Goal: Task Accomplishment & Management: Use online tool/utility

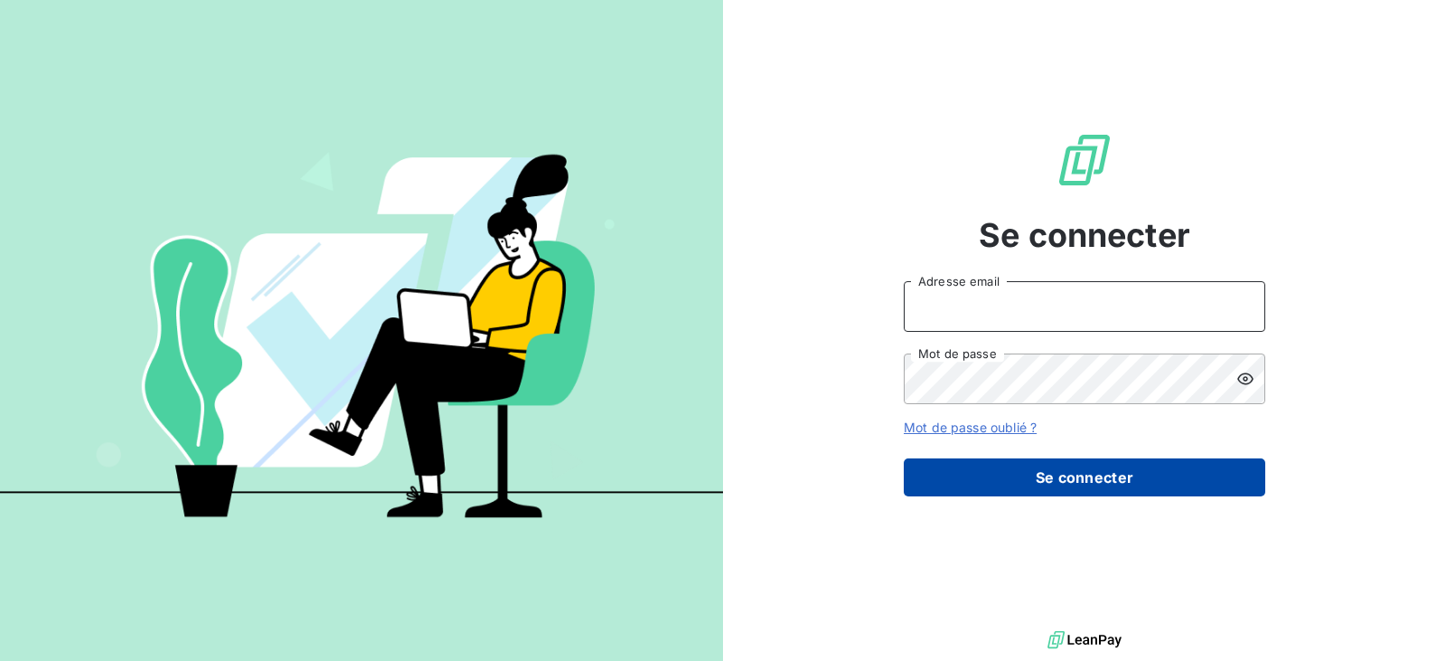
type input "[EMAIL_ADDRESS][DOMAIN_NAME]"
click at [1058, 477] on button "Se connecter" at bounding box center [1085, 477] width 362 height 38
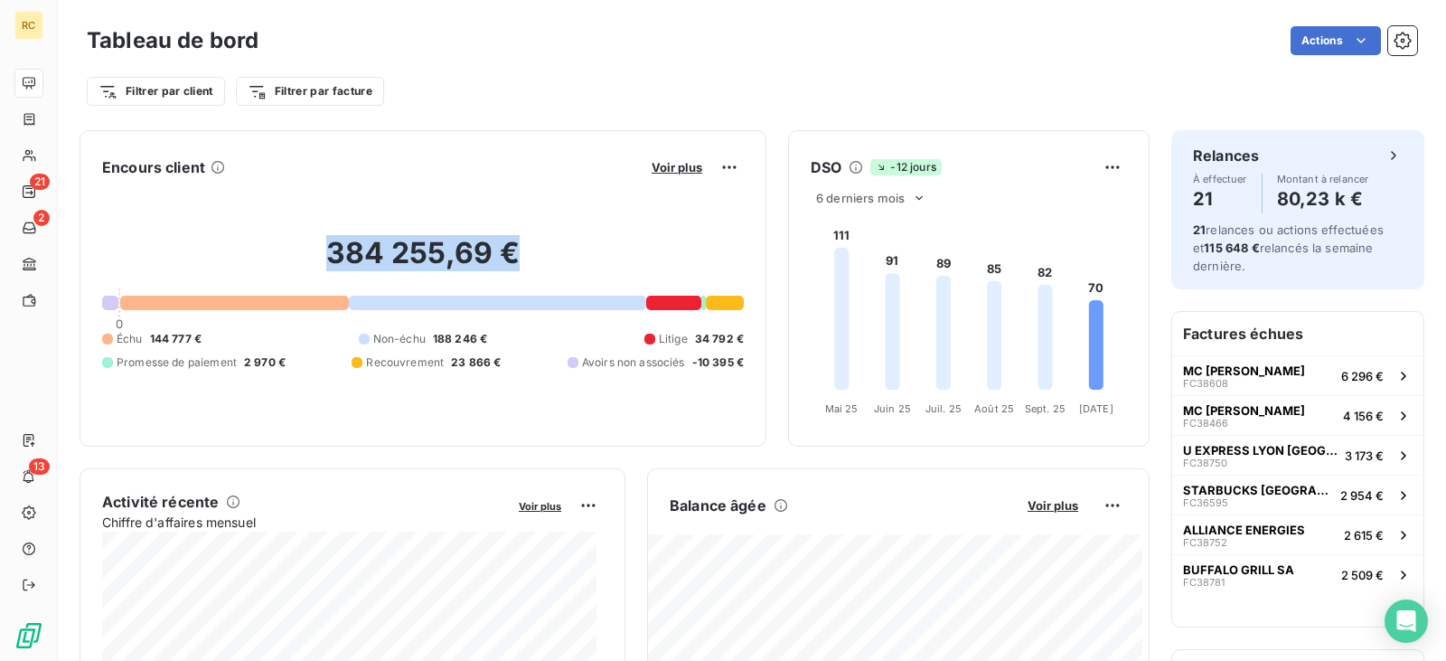
drag, startPoint x: 313, startPoint y: 247, endPoint x: 504, endPoint y: 274, distance: 193.6
click at [504, 274] on h2 "384 255,69 €" at bounding box center [423, 262] width 642 height 54
click at [458, 430] on div "Encours client Voir plus 384 255,69 € 0 Échu 144 777 € Non-échu 188 246 € Litig…" at bounding box center [423, 288] width 687 height 316
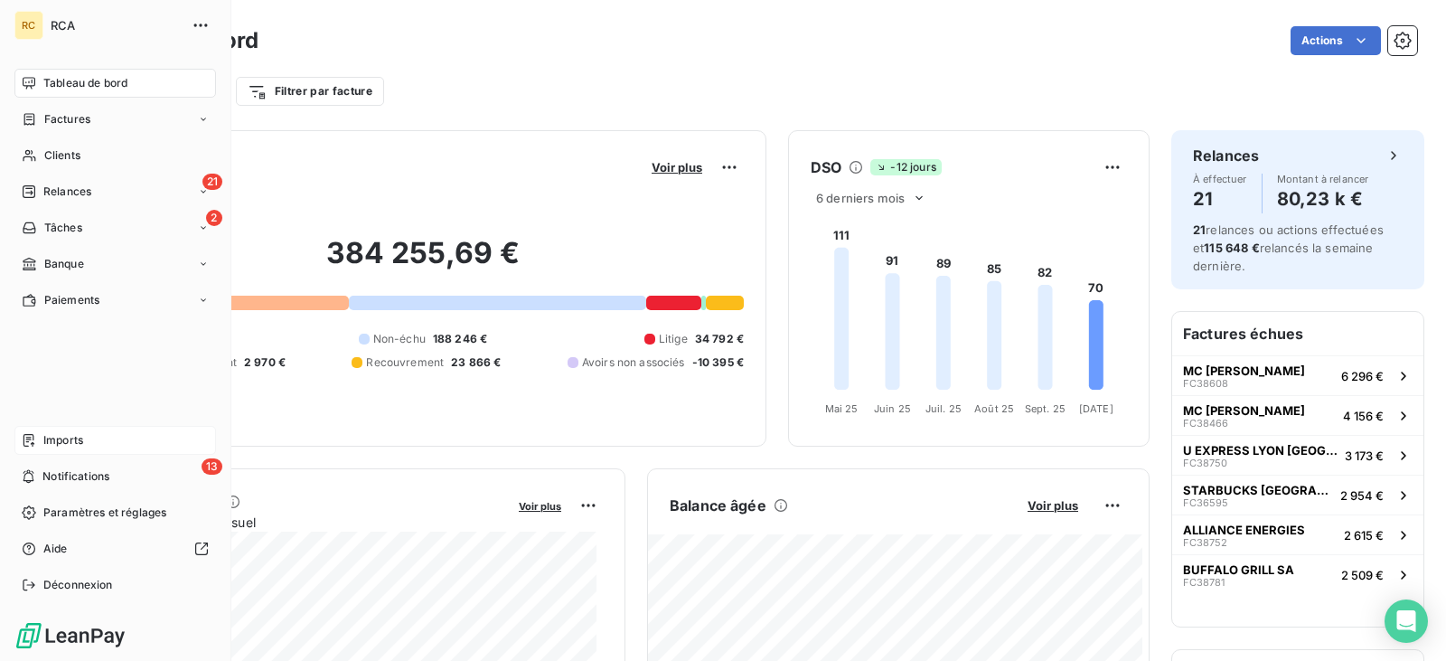
click at [78, 441] on span "Imports" at bounding box center [63, 440] width 40 height 16
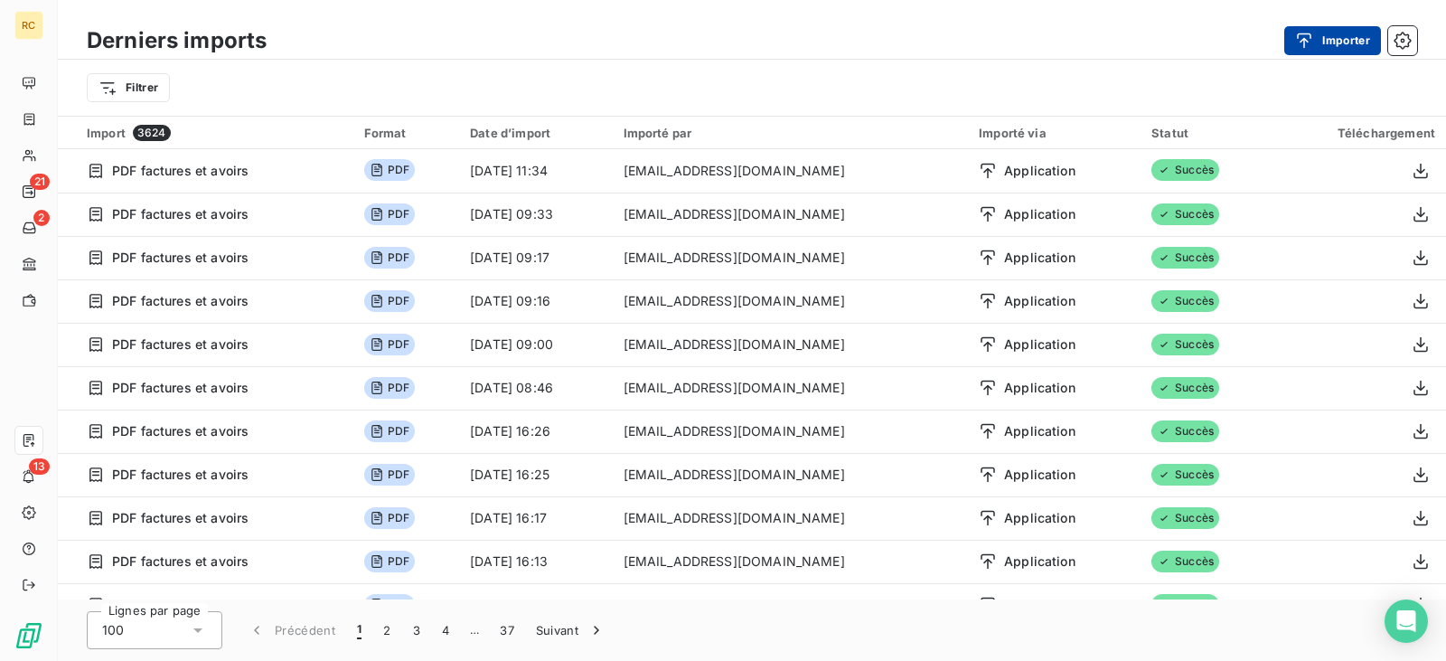
click at [1338, 34] on button "Importer" at bounding box center [1333, 40] width 97 height 29
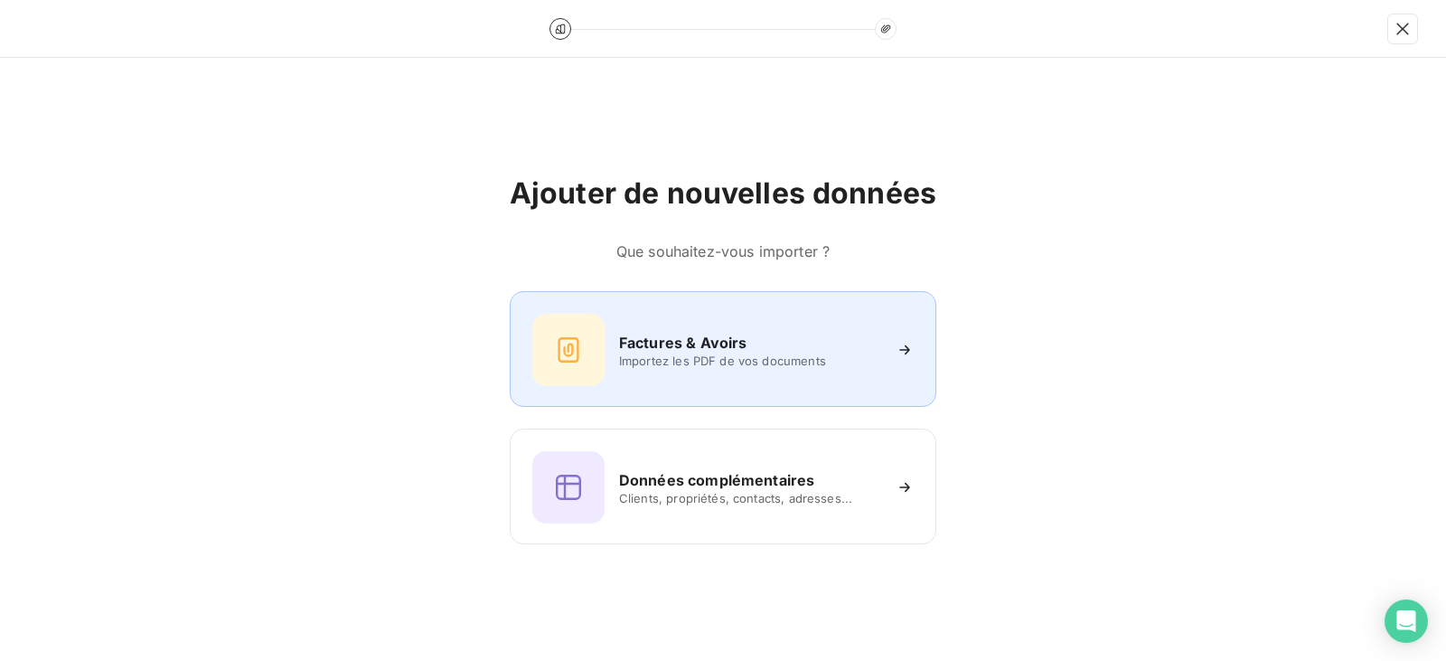
click at [745, 352] on h6 "Factures & Avoirs" at bounding box center [683, 343] width 128 height 22
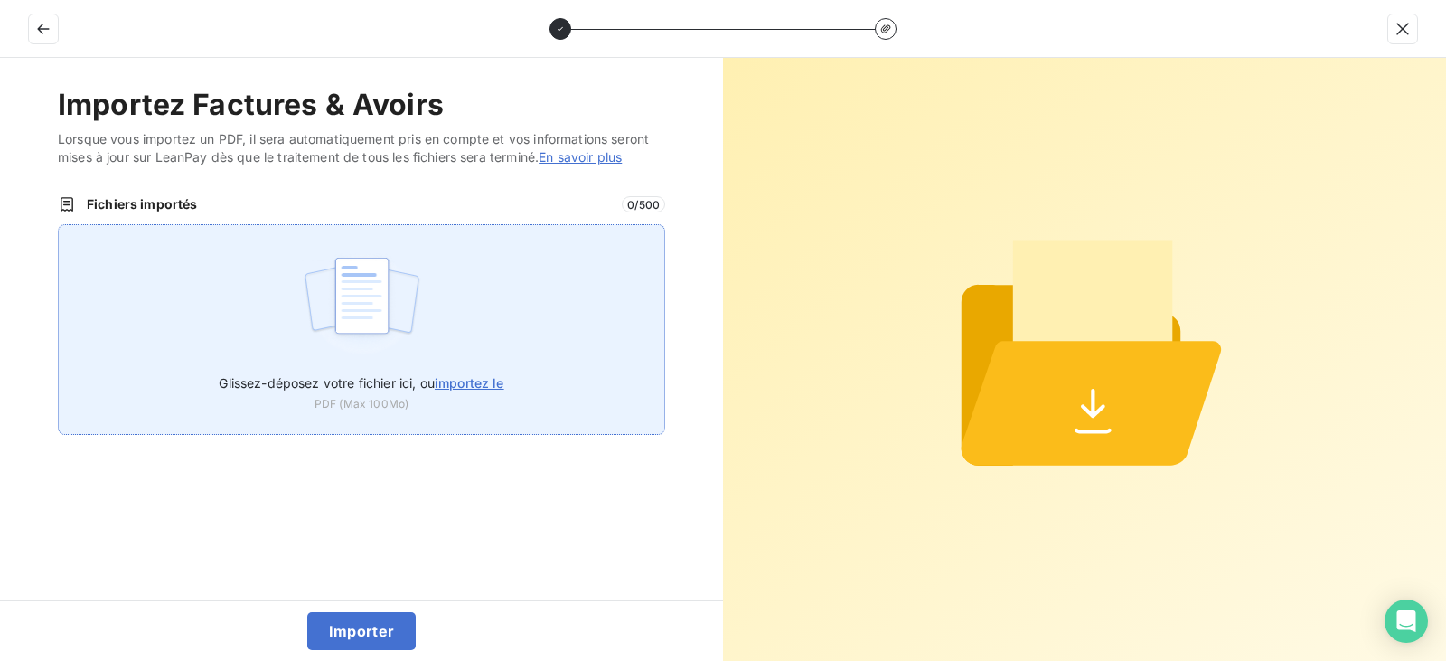
click at [467, 389] on span "importez le" at bounding box center [470, 382] width 70 height 15
click at [59, 225] on input "Glissez-déposez votre fichier ici, ou importez le" at bounding box center [58, 224] width 1 height 1
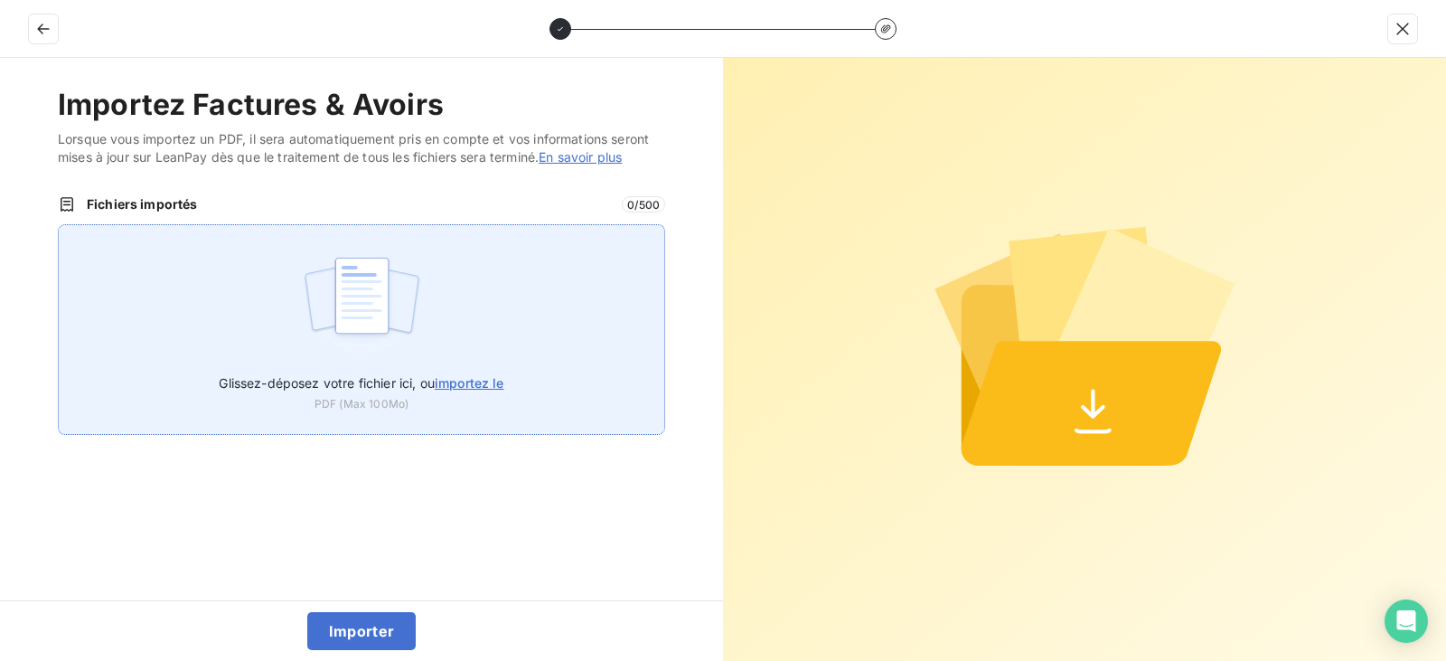
type input "C:\fakepath\FACTURE VENTE CITOREN JUMPY FV-173-EV.pdf"
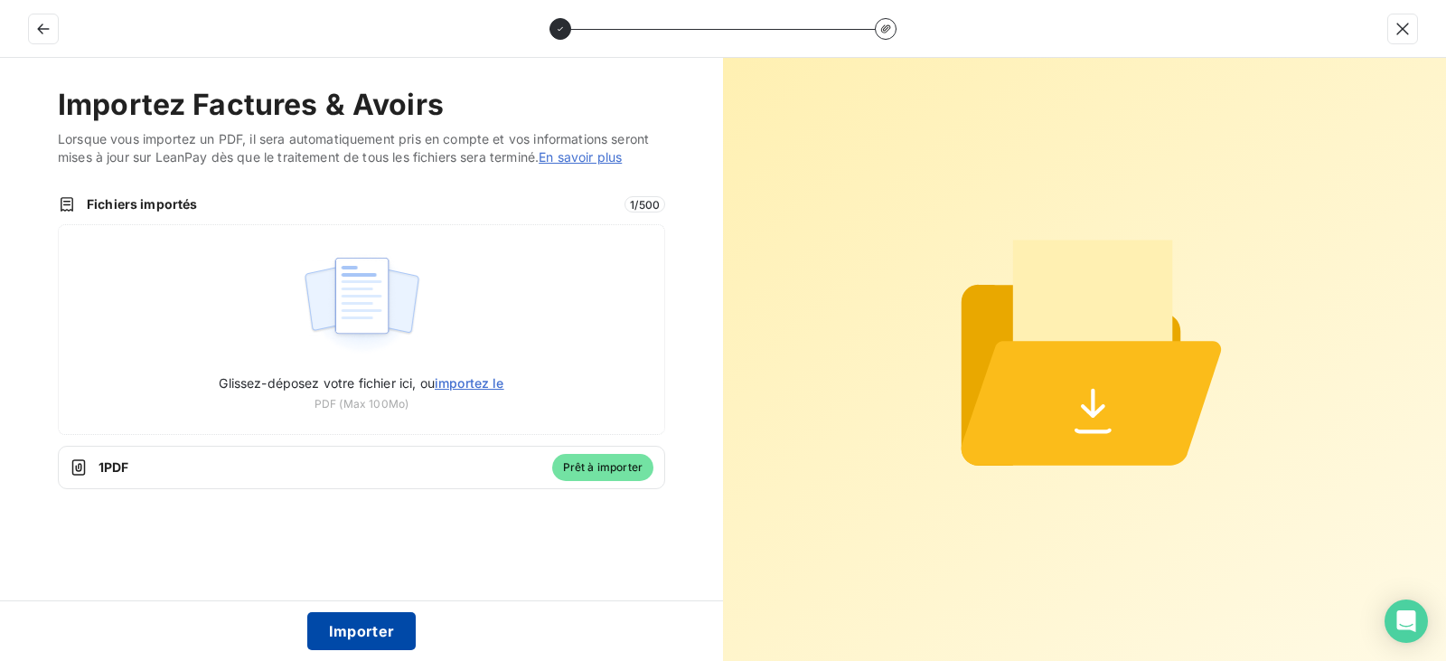
click at [367, 633] on button "Importer" at bounding box center [361, 631] width 109 height 38
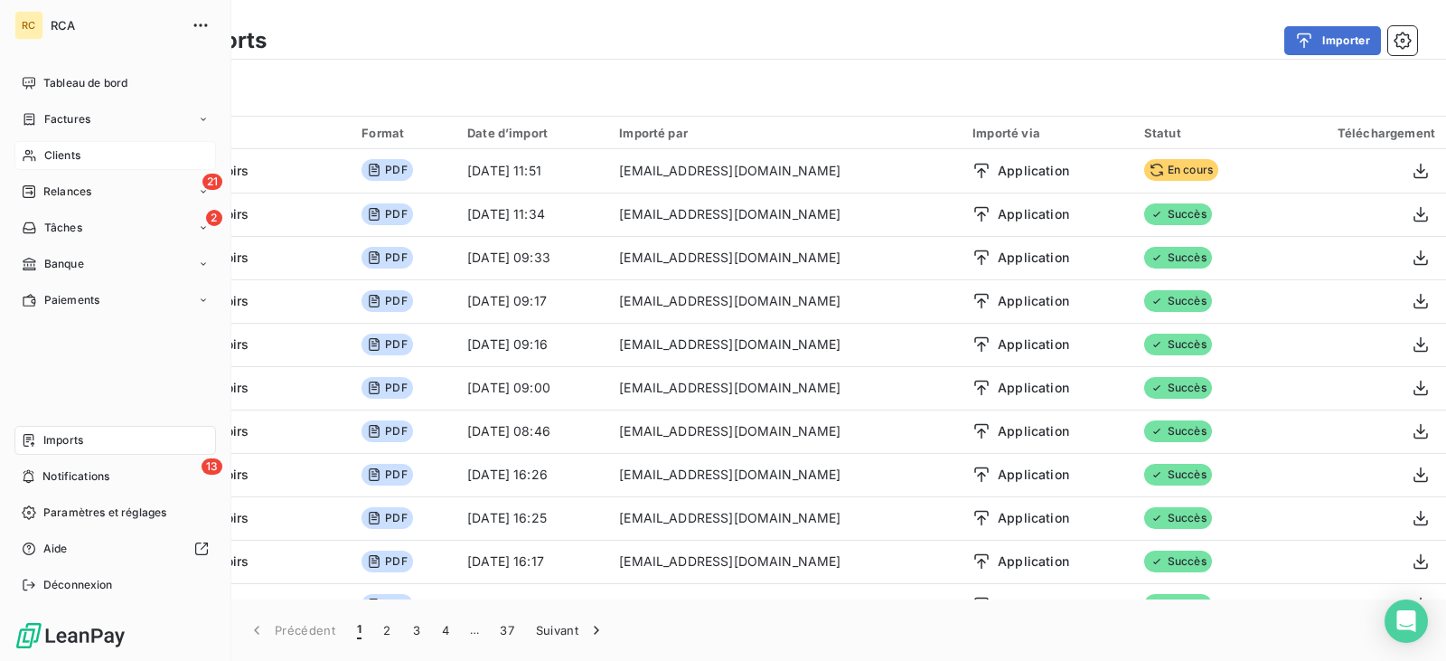
click at [71, 156] on span "Clients" at bounding box center [62, 155] width 36 height 16
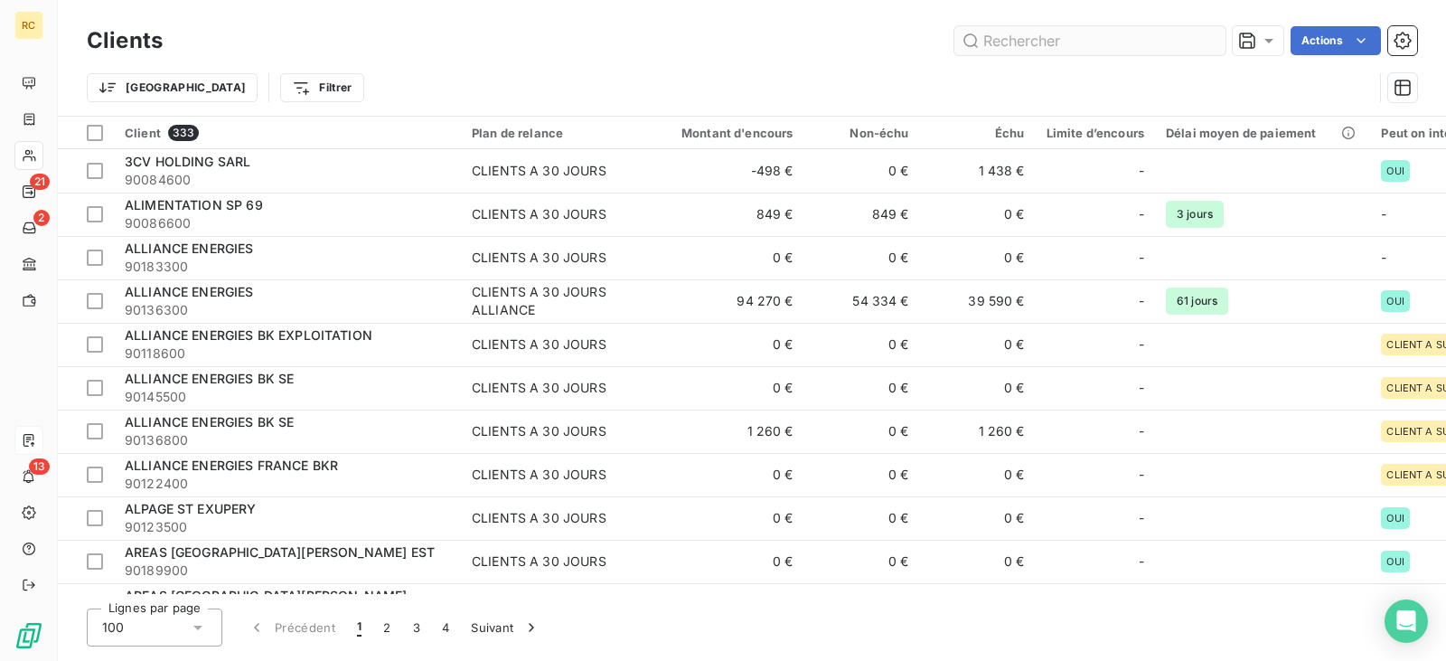
click at [1078, 43] on input "text" at bounding box center [1090, 40] width 271 height 29
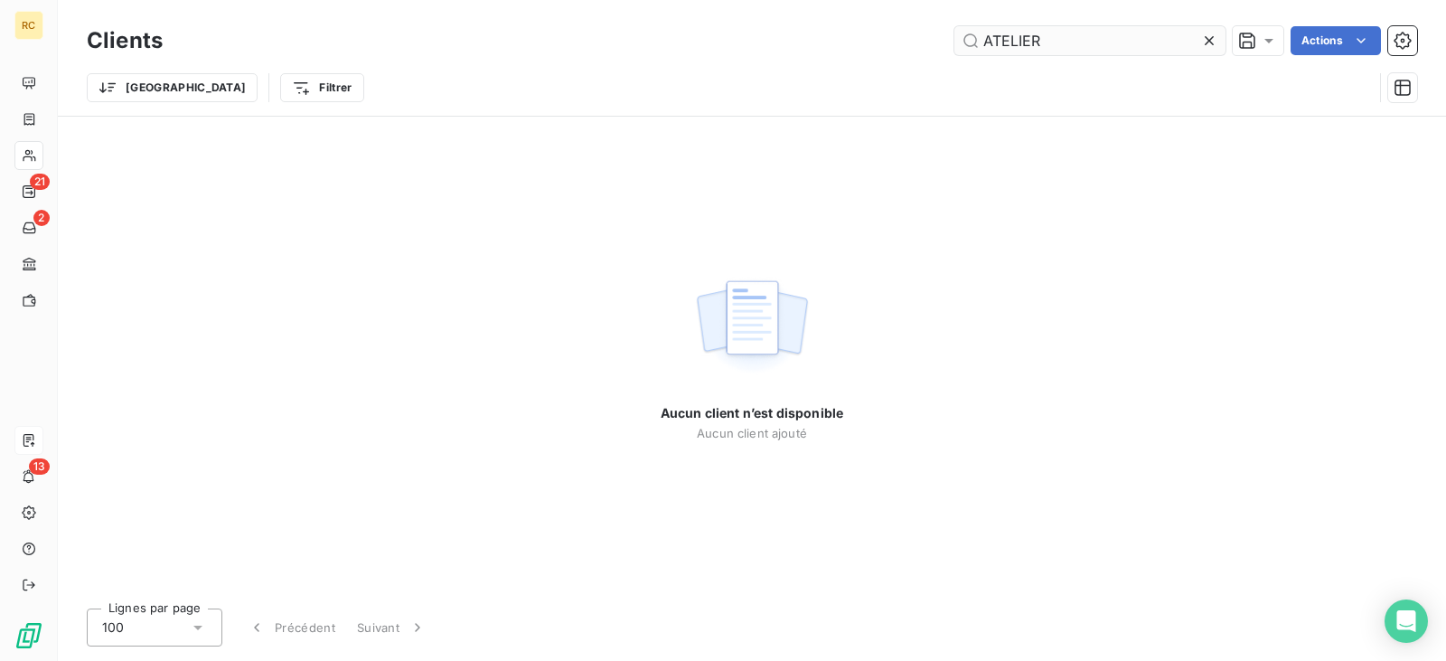
click at [1064, 33] on input "ATELIER" at bounding box center [1090, 40] width 271 height 29
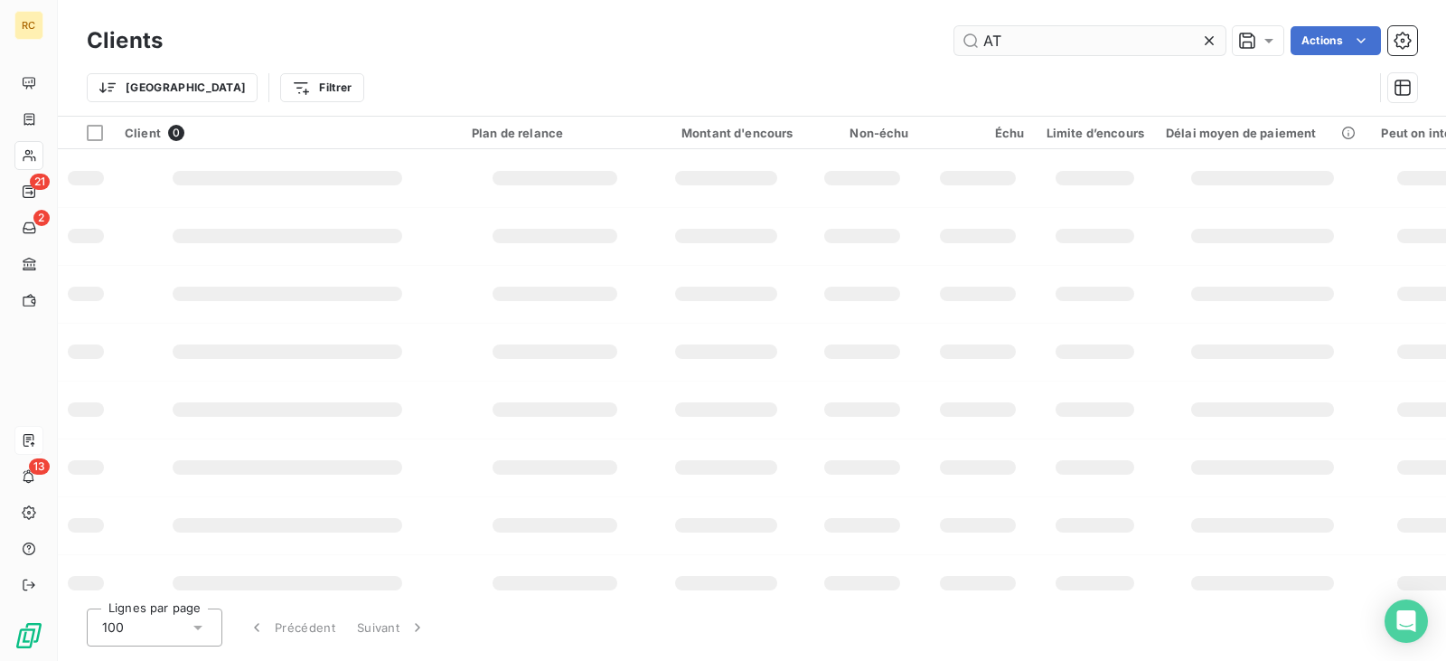
type input "A"
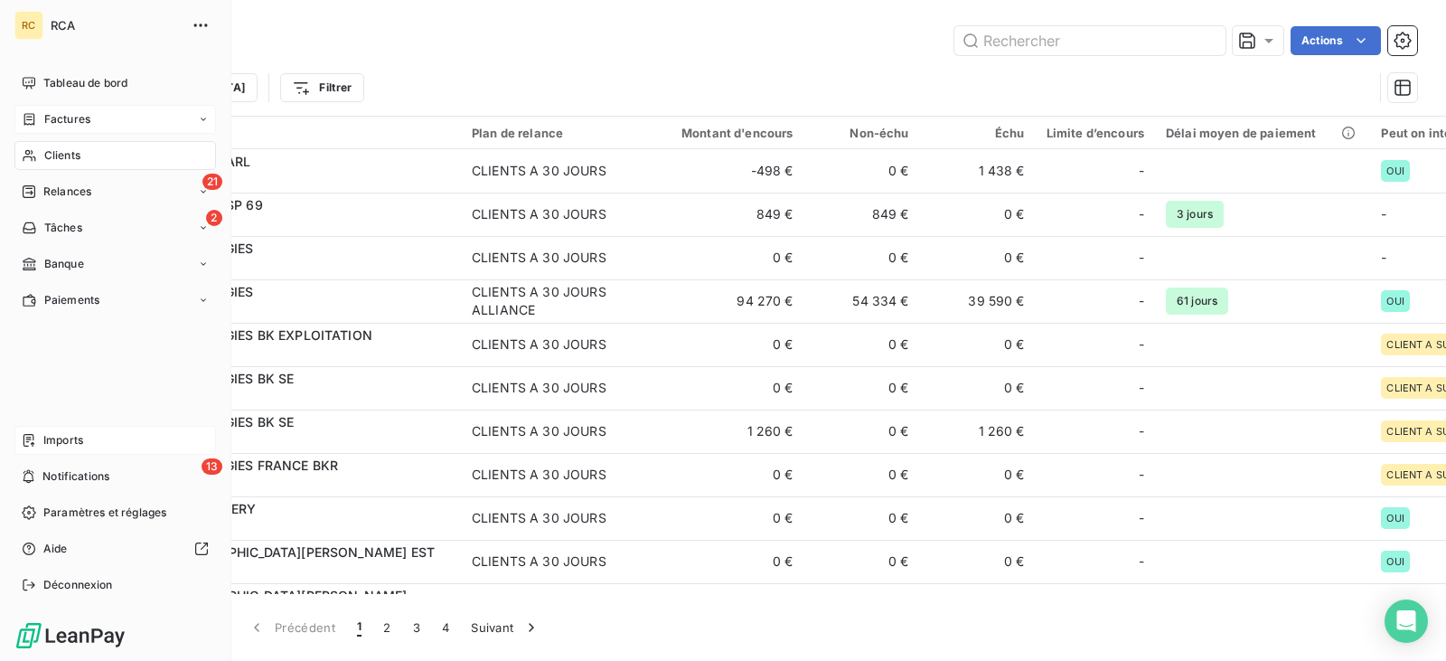
click at [60, 115] on span "Factures" at bounding box center [67, 119] width 46 height 16
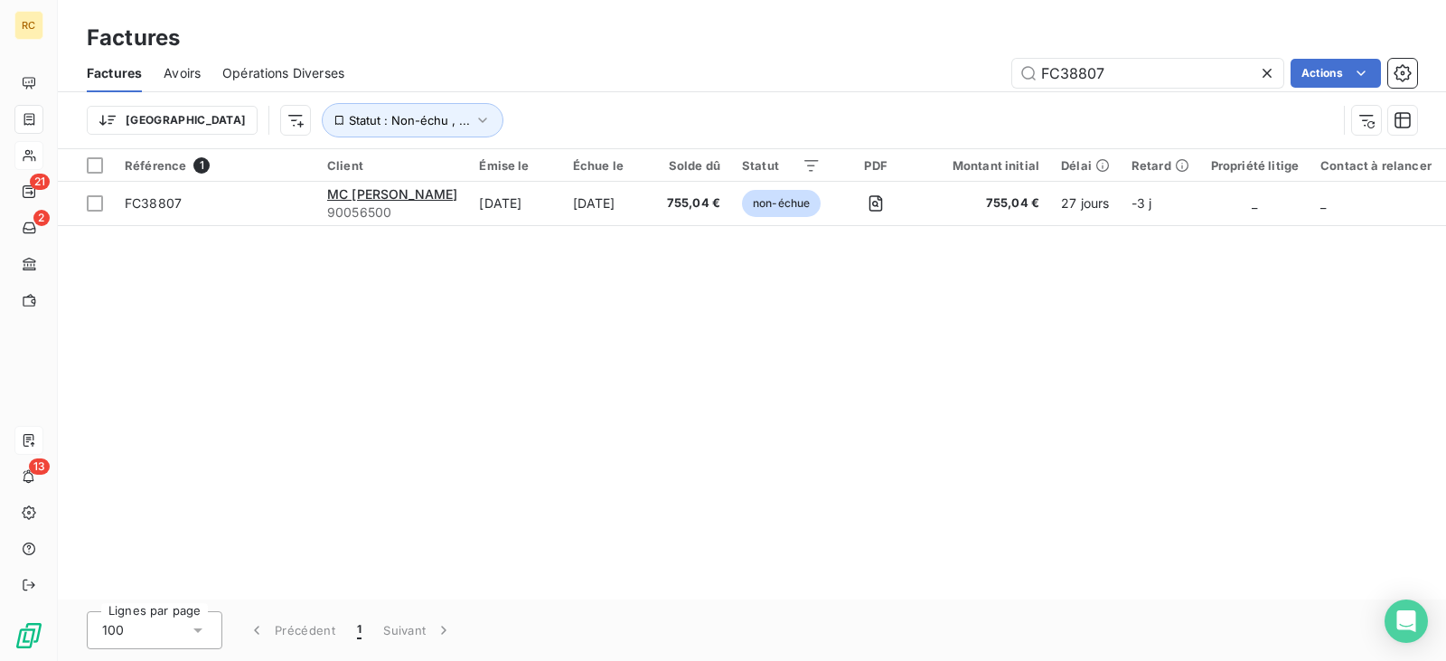
click at [1262, 79] on icon at bounding box center [1267, 73] width 18 height 18
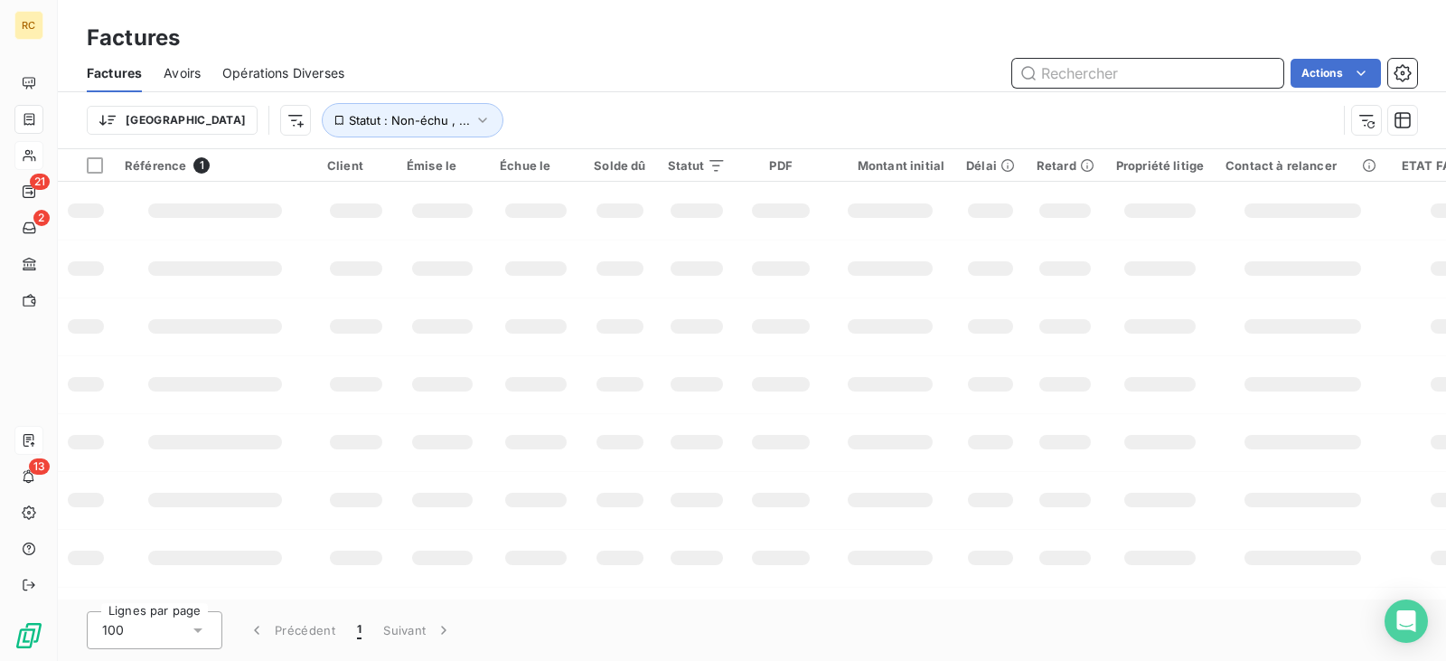
click at [1188, 73] on input "text" at bounding box center [1148, 73] width 271 height 29
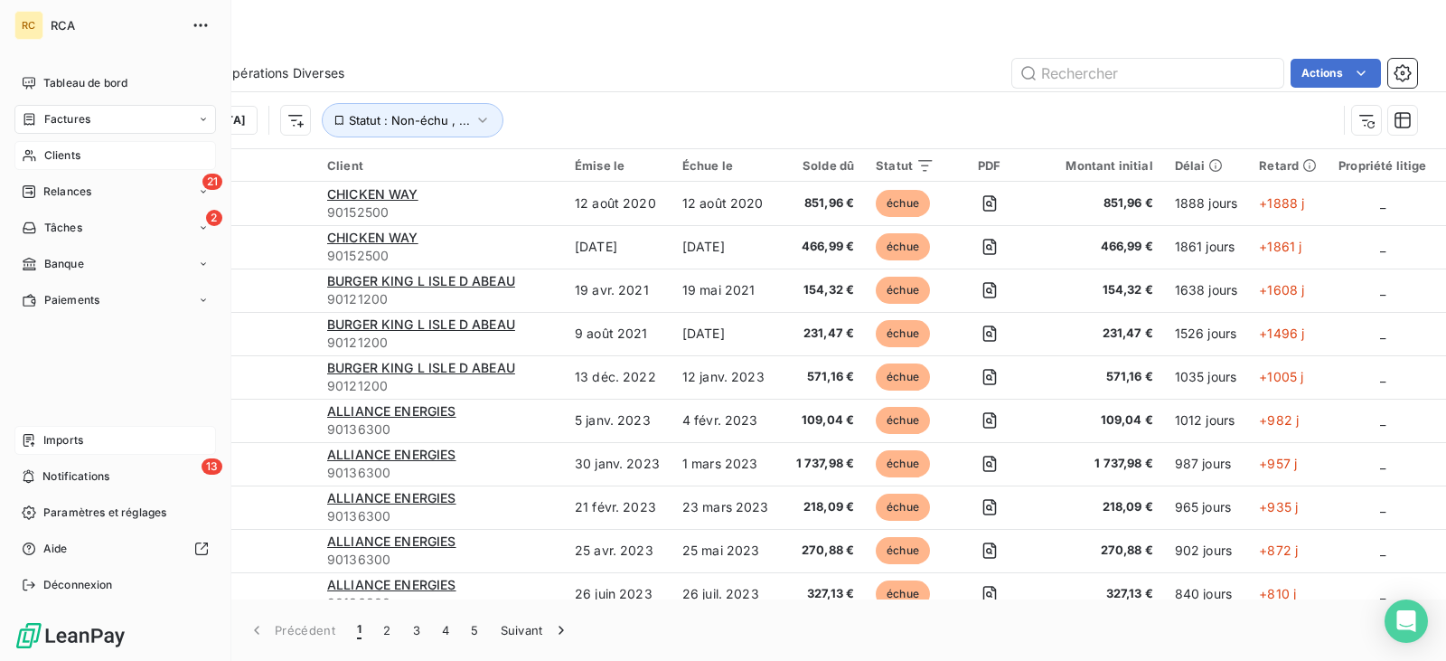
click at [52, 447] on span "Imports" at bounding box center [63, 440] width 40 height 16
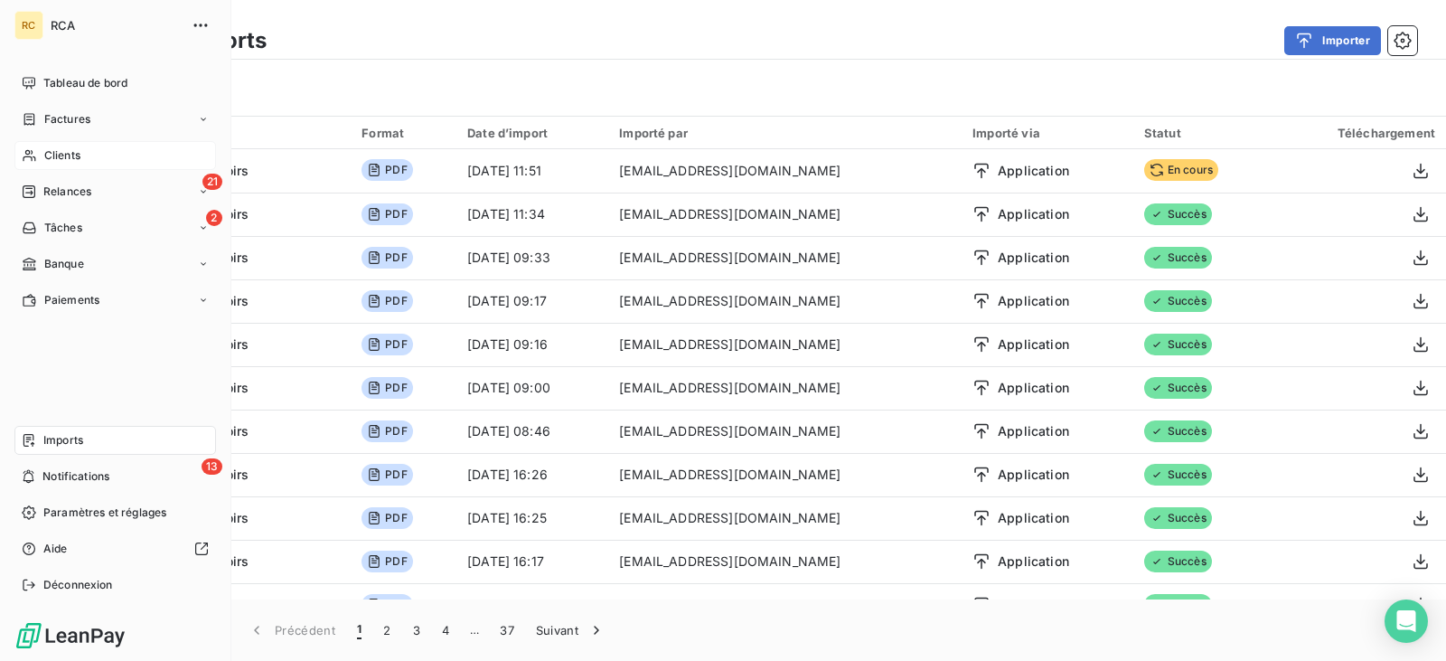
click at [61, 162] on span "Clients" at bounding box center [62, 155] width 36 height 16
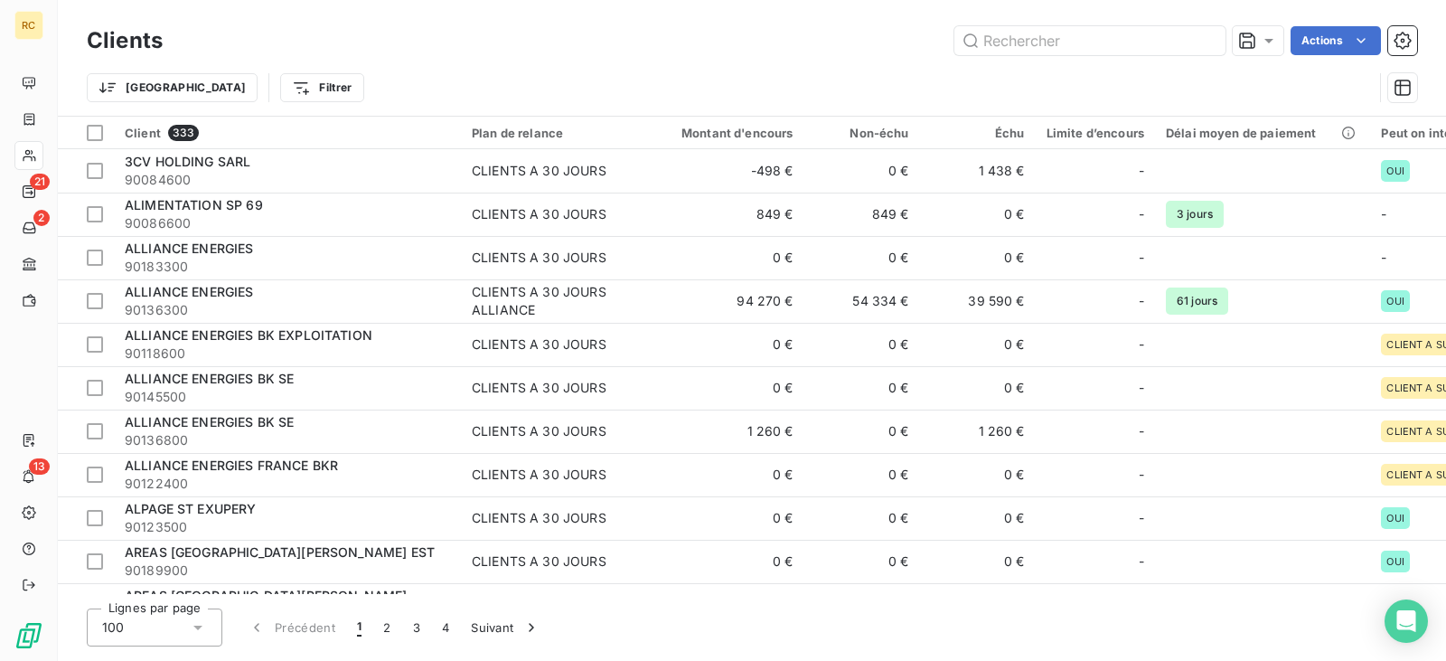
click at [441, 65] on div "Trier Filtrer" at bounding box center [752, 88] width 1331 height 56
click at [1117, 42] on input "text" at bounding box center [1090, 40] width 271 height 29
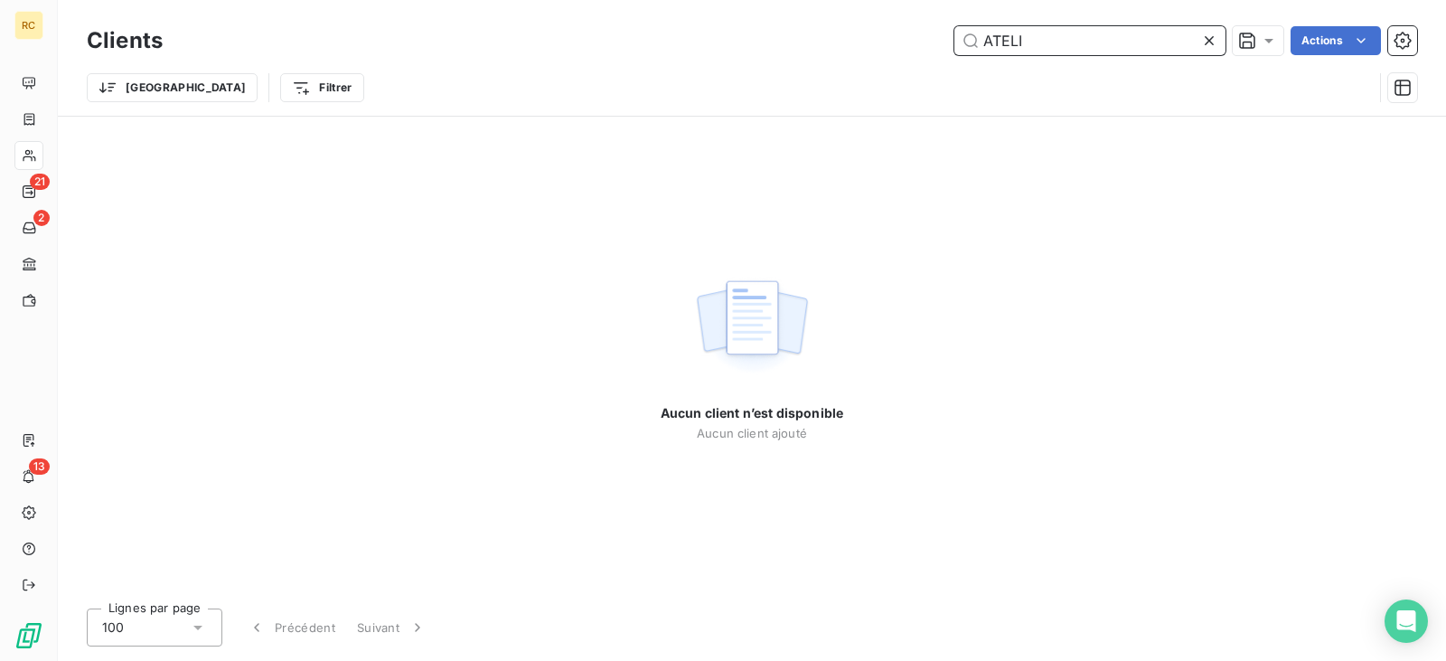
click at [1119, 41] on input "ATELI" at bounding box center [1090, 40] width 271 height 29
click at [1056, 40] on input "ATELI" at bounding box center [1090, 40] width 271 height 29
type input "ATELI"
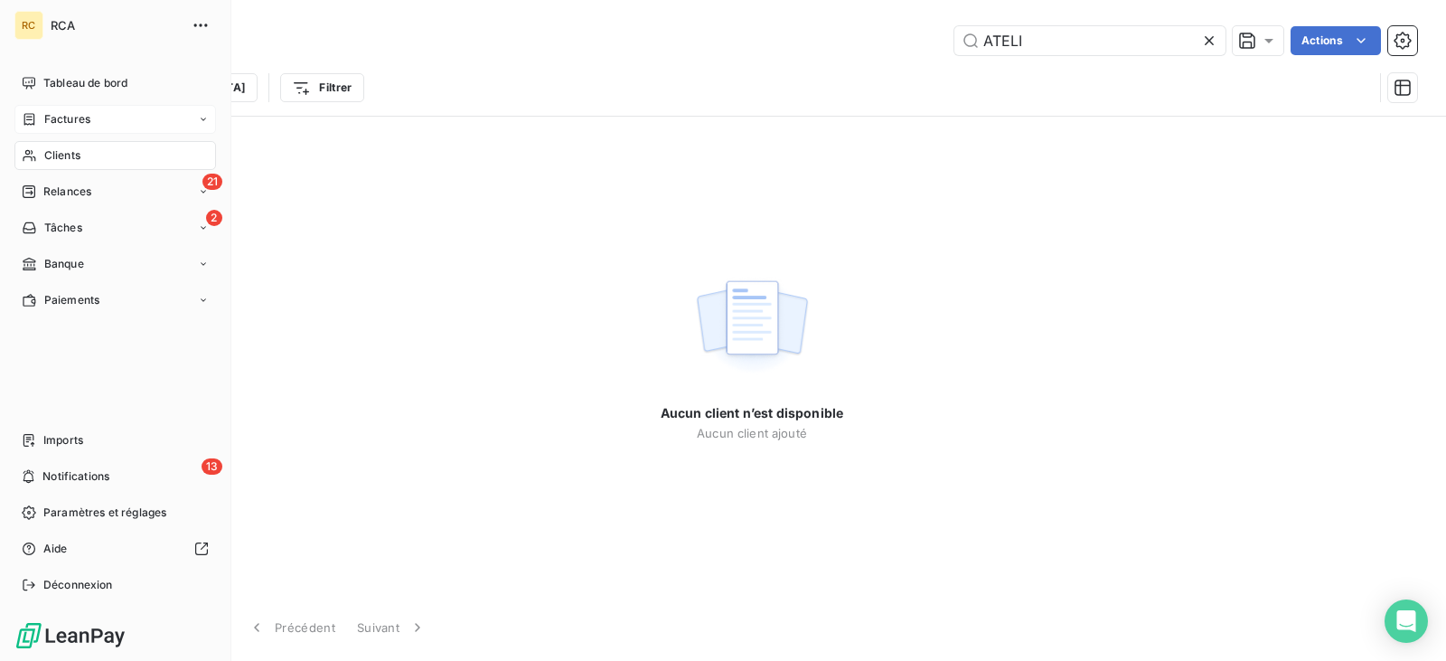
click at [82, 117] on span "Factures" at bounding box center [67, 119] width 46 height 16
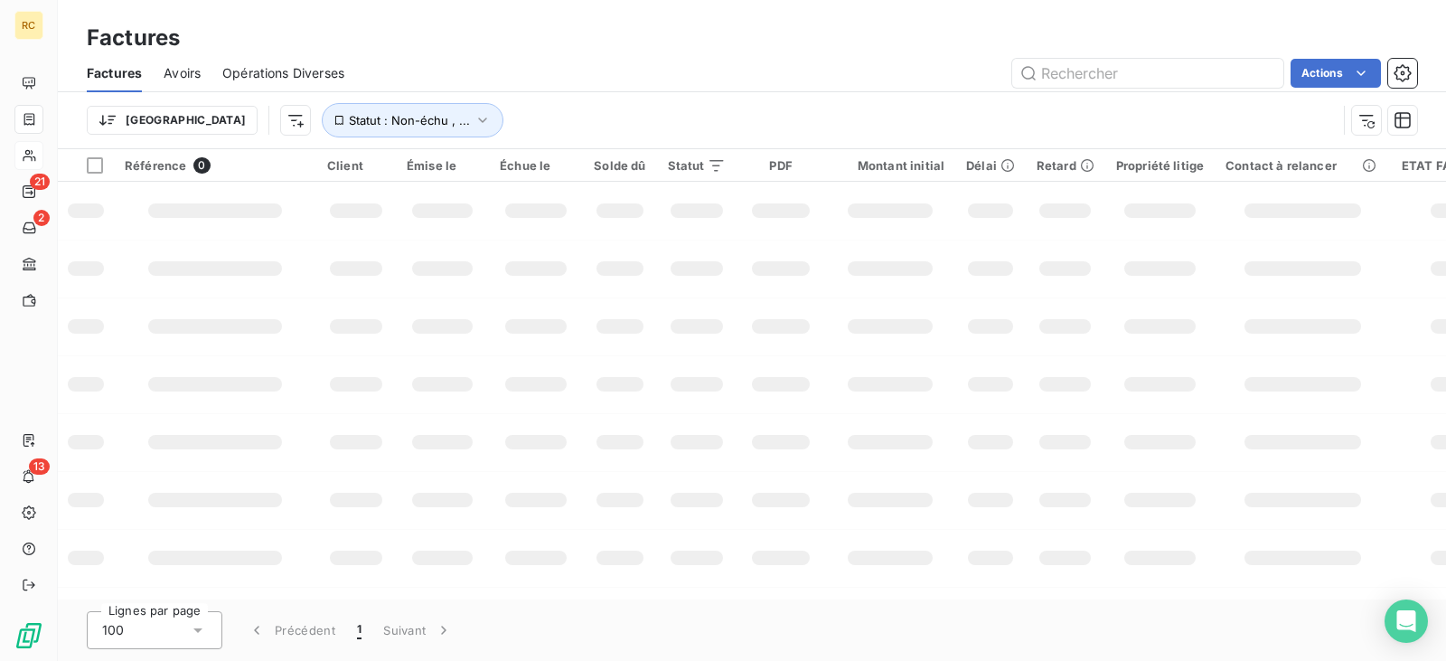
click at [497, 79] on div "Actions" at bounding box center [891, 73] width 1051 height 29
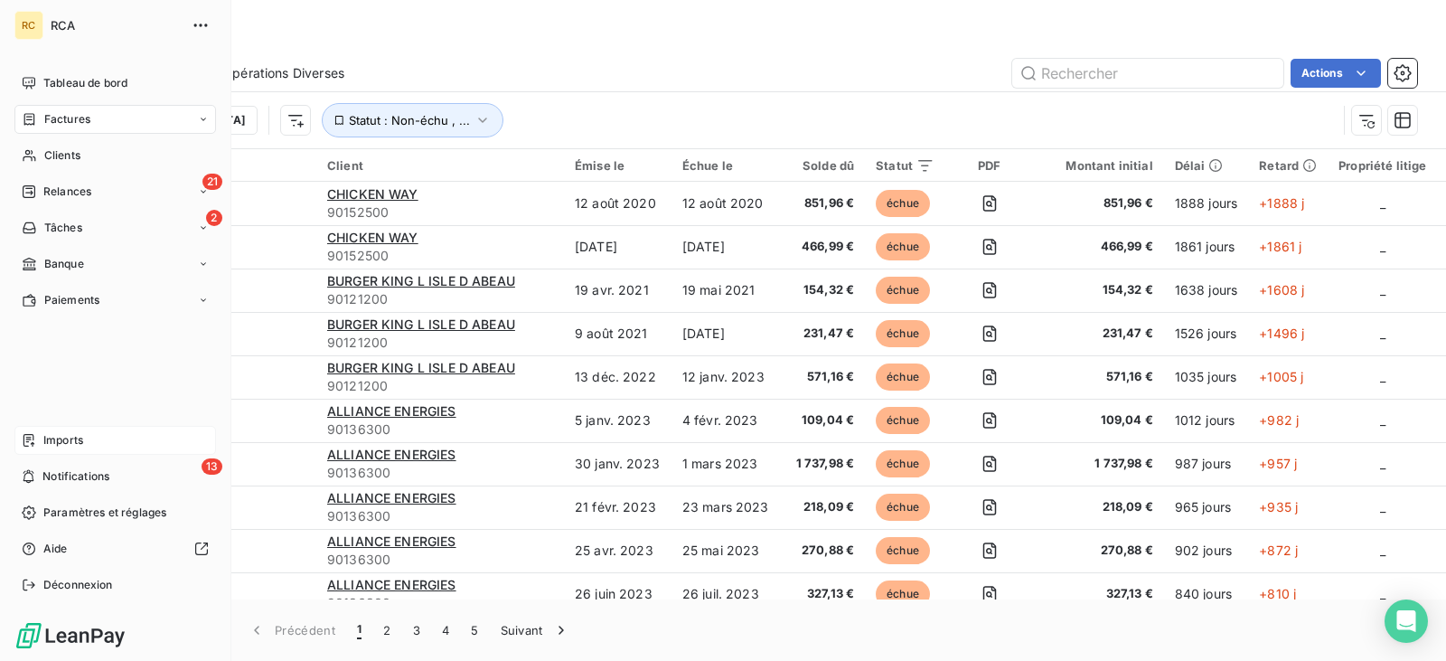
click at [63, 438] on span "Imports" at bounding box center [63, 440] width 40 height 16
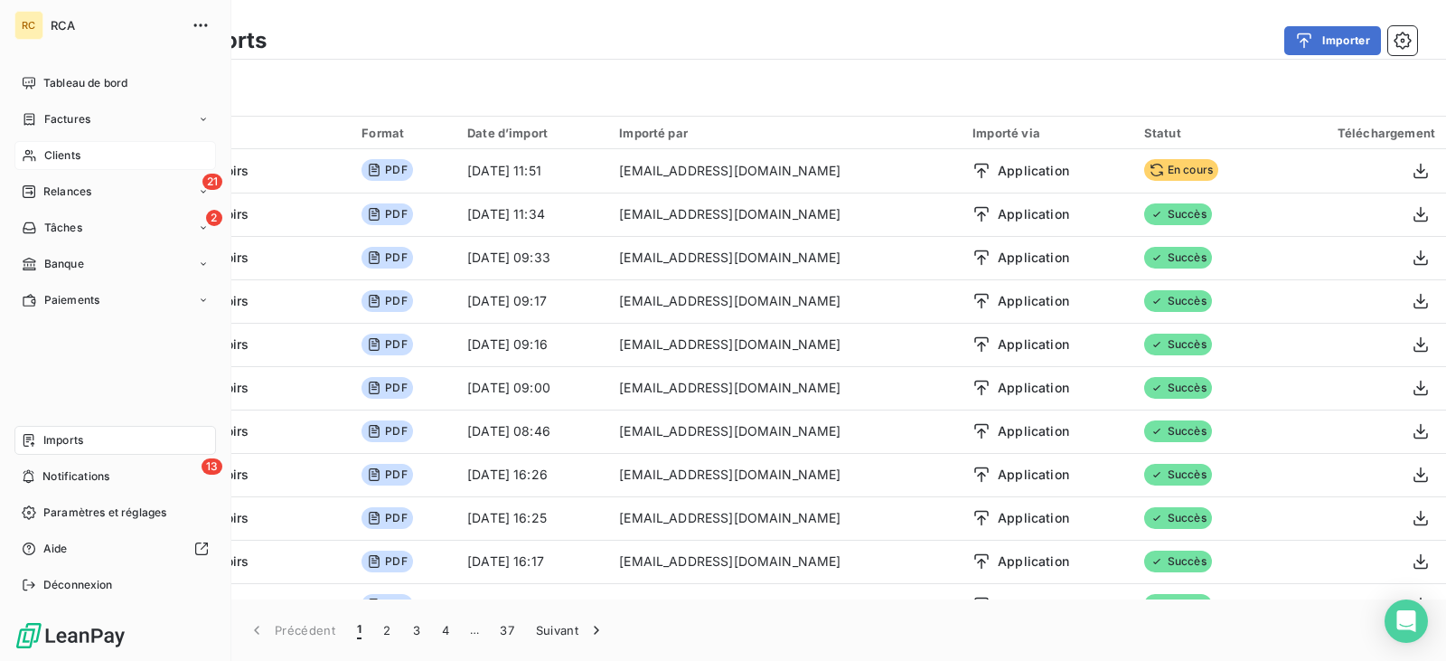
click at [30, 155] on icon at bounding box center [29, 155] width 15 height 14
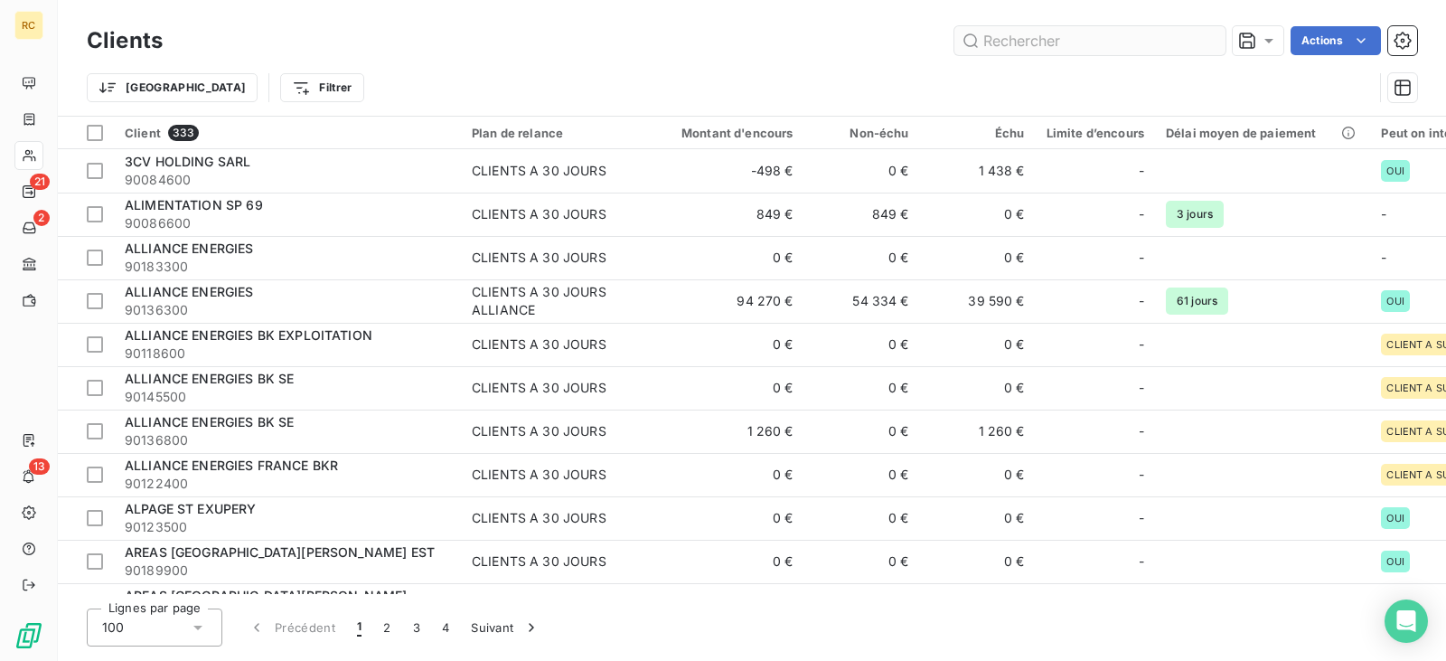
click at [1013, 48] on input "text" at bounding box center [1090, 40] width 271 height 29
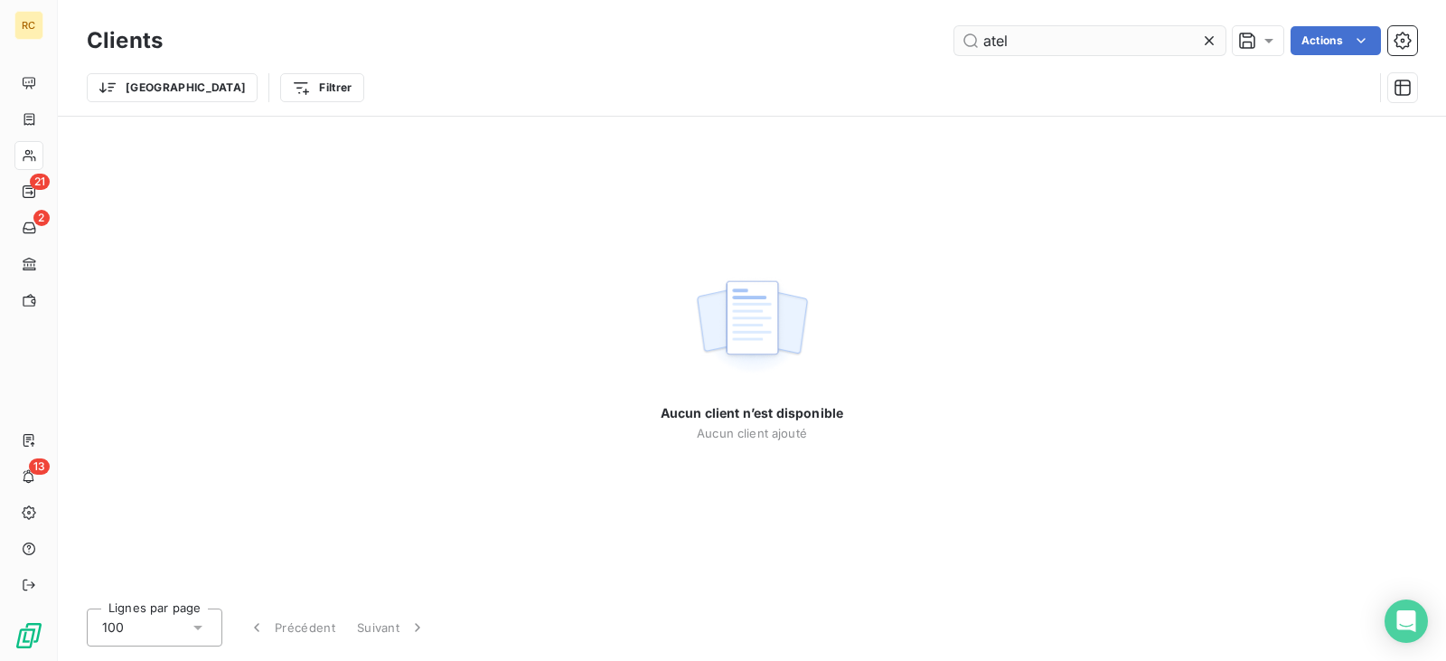
click at [1020, 43] on input "atel" at bounding box center [1090, 40] width 271 height 29
type input "atel"
click at [1108, 37] on input "atel" at bounding box center [1090, 40] width 271 height 29
click at [1210, 40] on icon at bounding box center [1210, 41] width 18 height 18
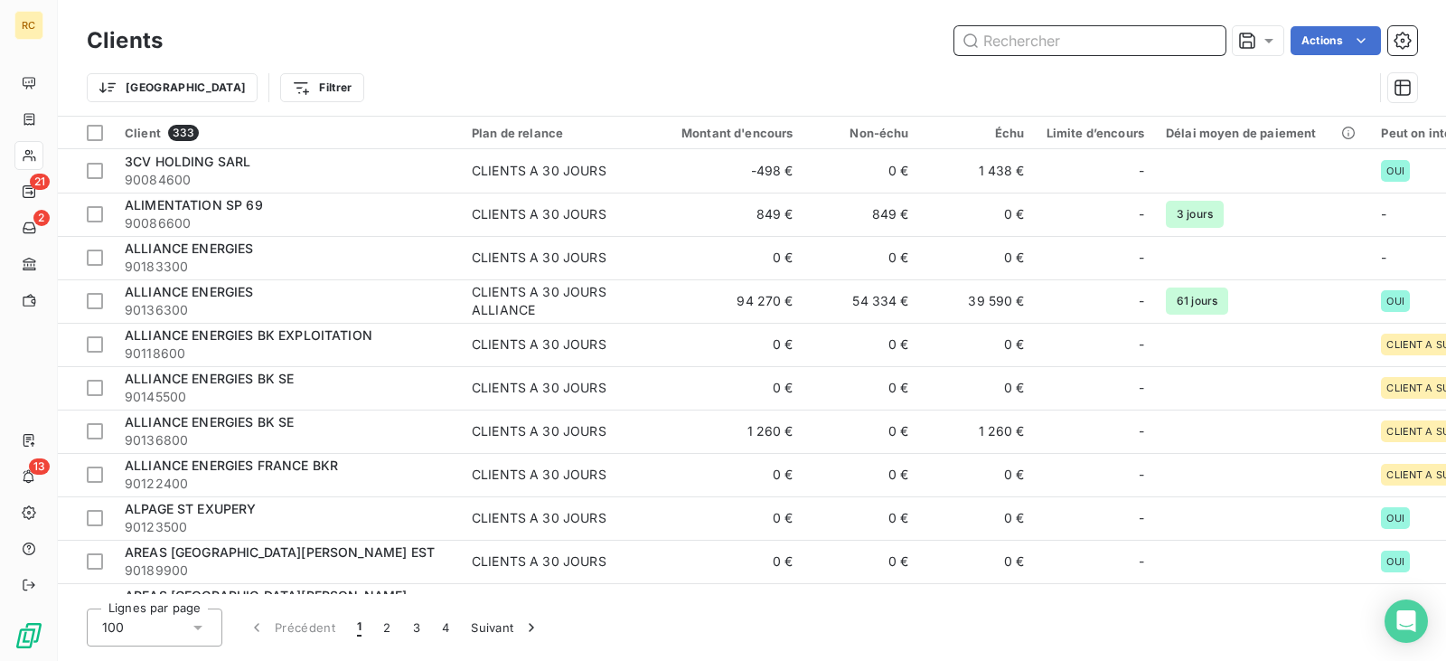
click at [1062, 43] on input "text" at bounding box center [1090, 40] width 271 height 29
click at [1034, 47] on input "text" at bounding box center [1090, 40] width 271 height 29
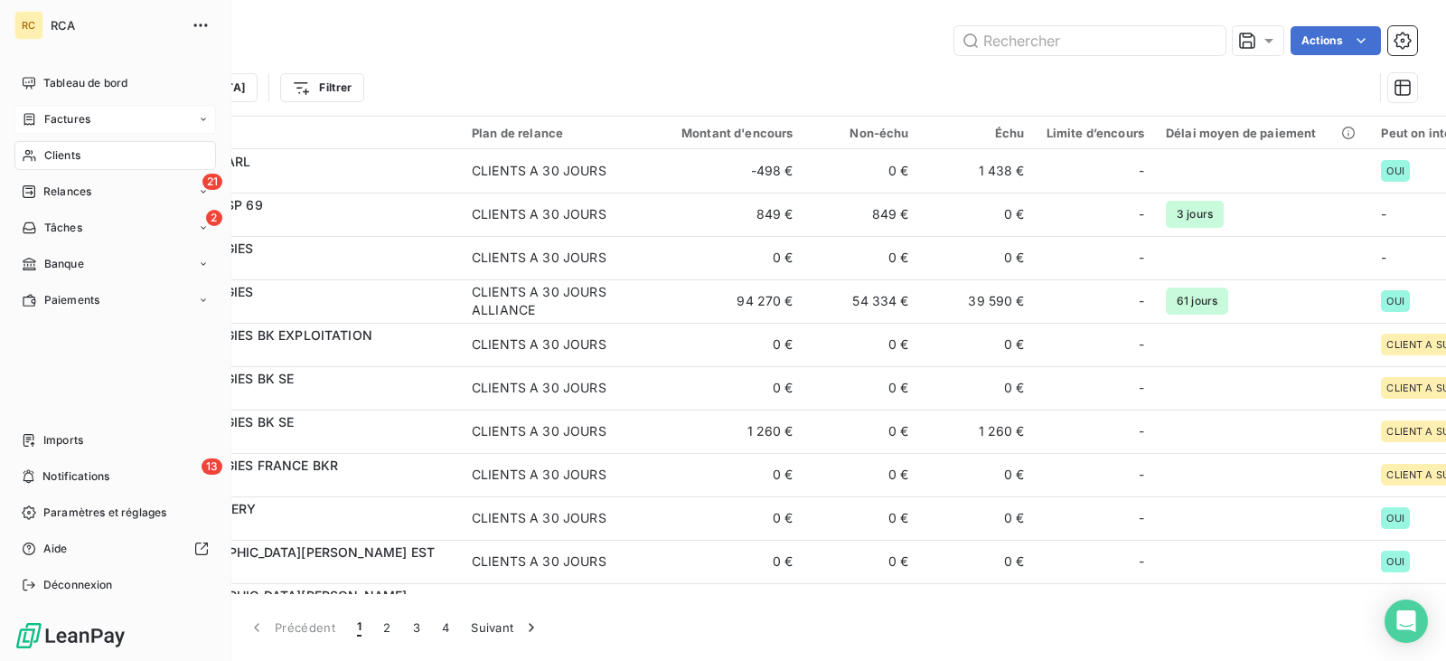
click at [71, 116] on span "Factures" at bounding box center [67, 119] width 46 height 16
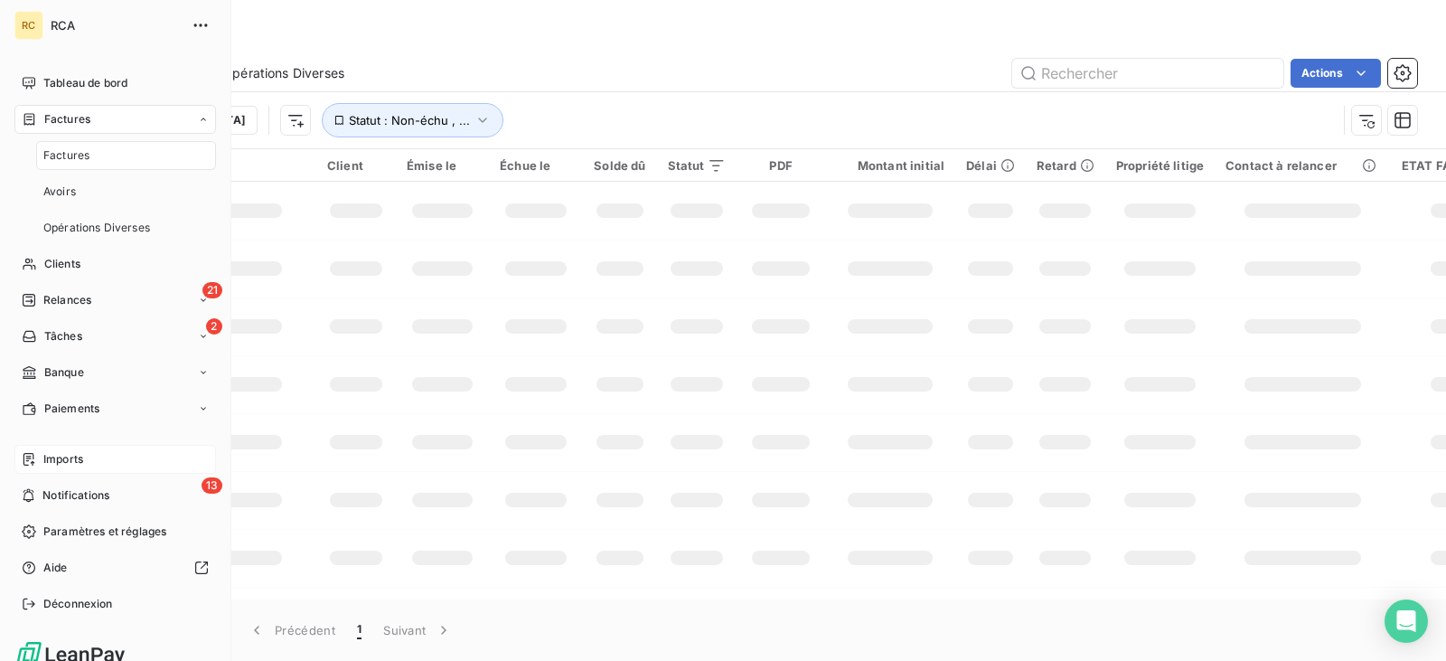
click at [69, 456] on span "Imports" at bounding box center [63, 459] width 40 height 16
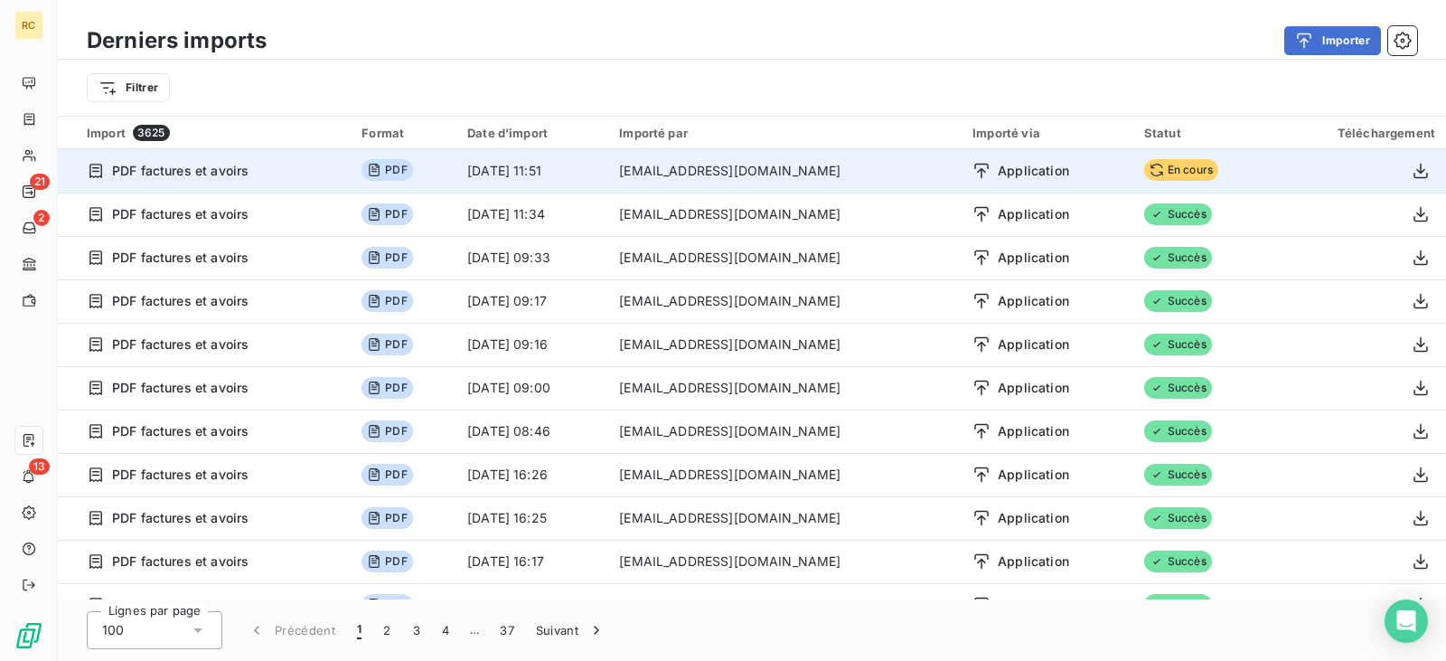
click at [1150, 170] on icon at bounding box center [1157, 170] width 14 height 14
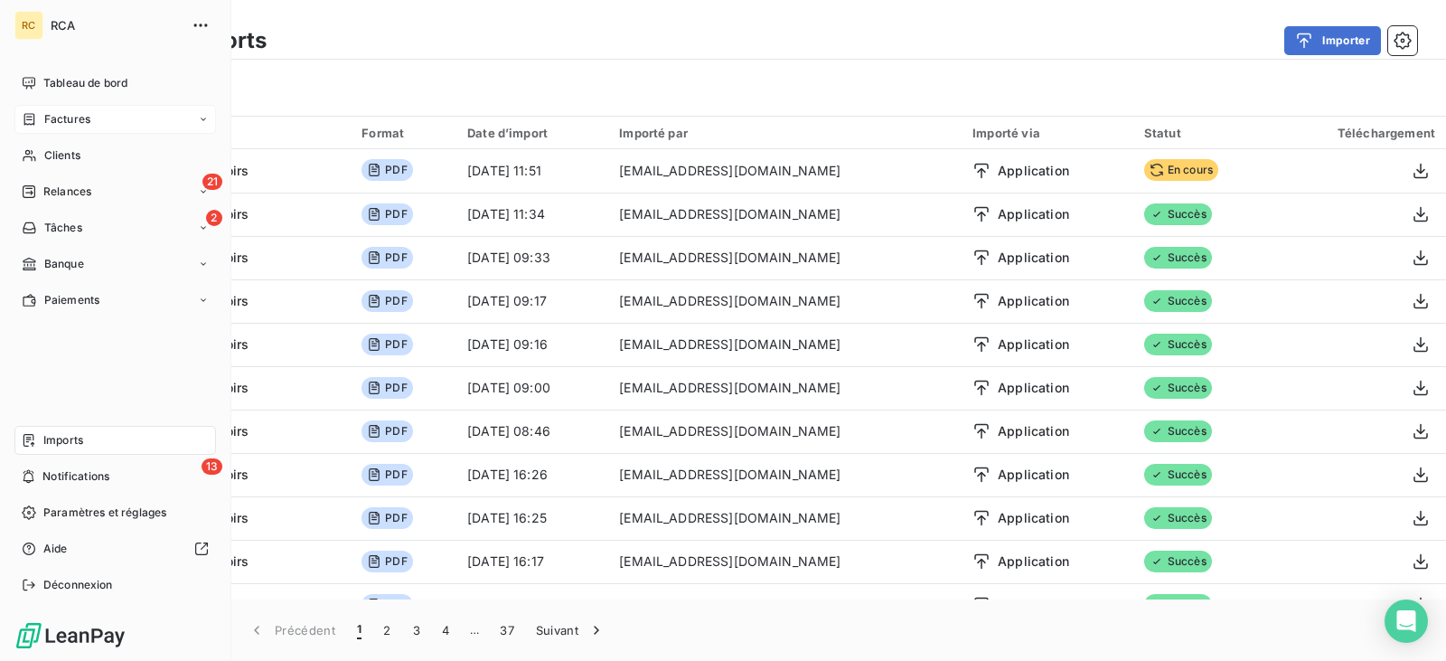
click at [78, 112] on span "Factures" at bounding box center [67, 119] width 46 height 16
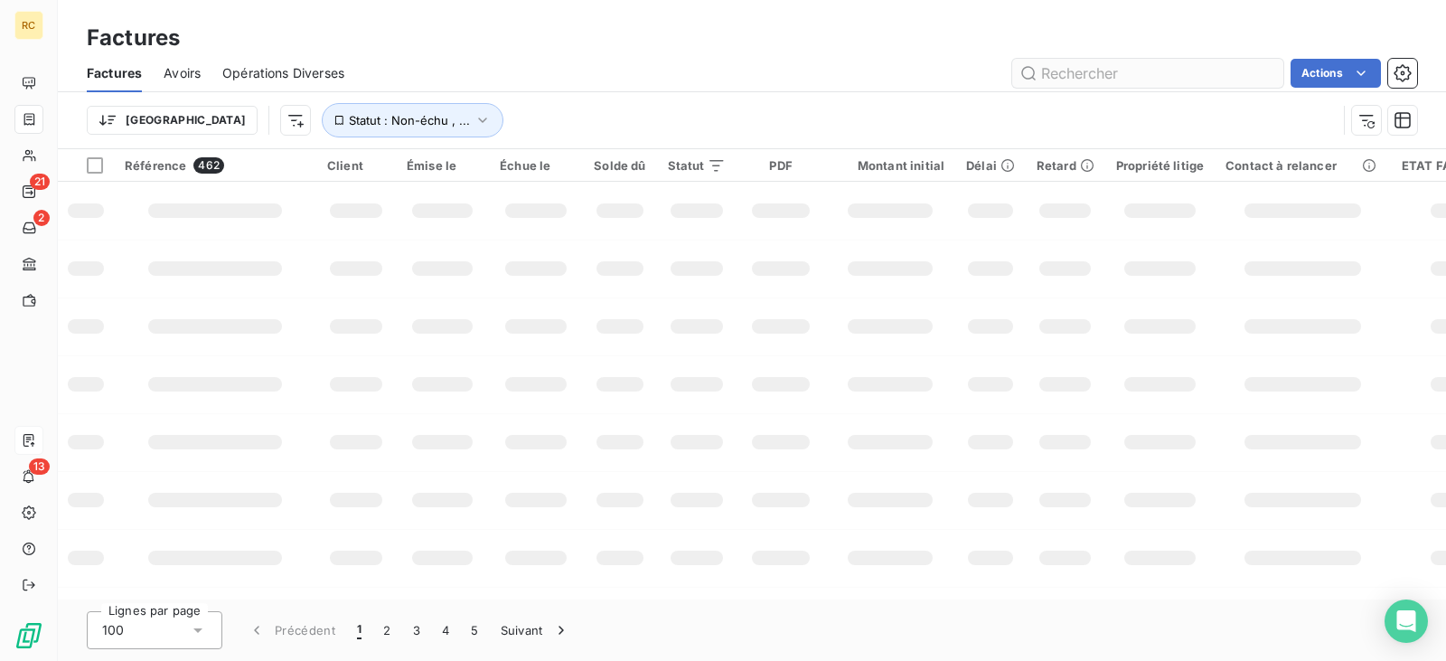
click at [1124, 69] on input "text" at bounding box center [1148, 73] width 271 height 29
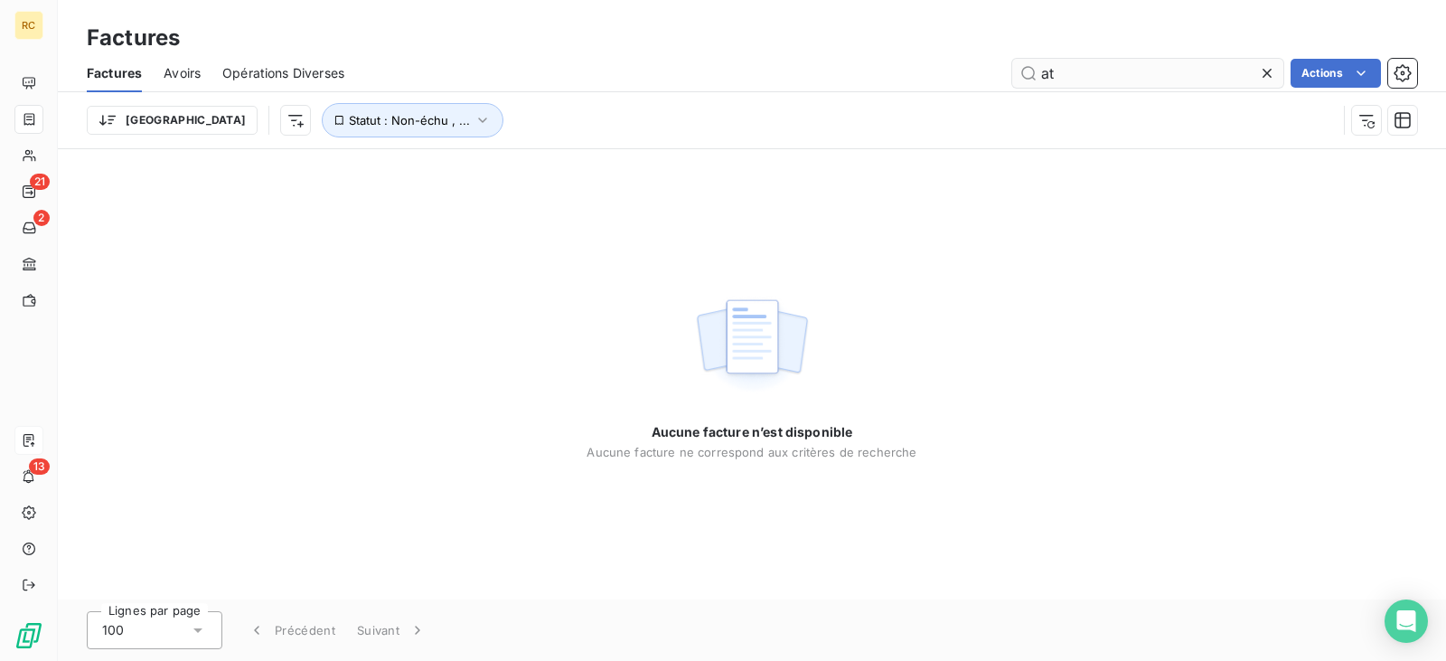
type input "a"
